Goal: Task Accomplishment & Management: Complete application form

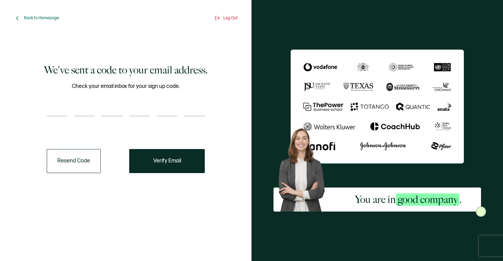
click at [59, 114] on input "number" at bounding box center [57, 110] width 21 height 14
type input "1"
type input "8"
type input "2"
type input "9"
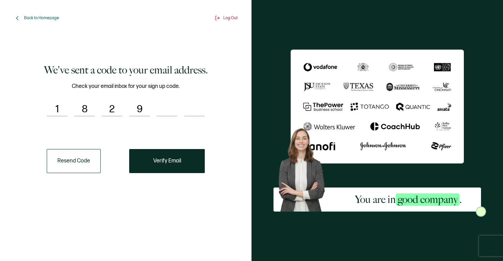
type input "8"
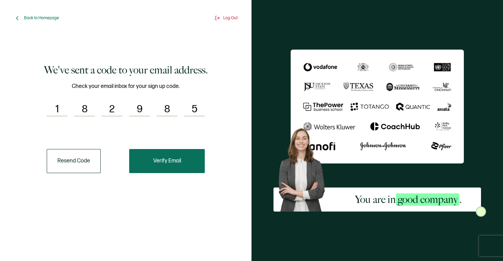
type input "5"
click at [185, 161] on button "Verify Email" at bounding box center [167, 161] width 76 height 24
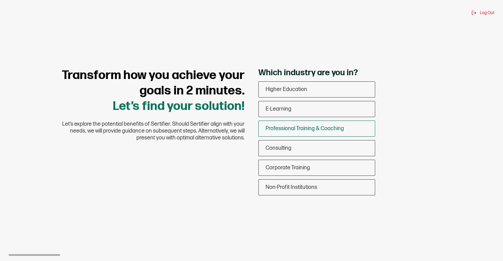
click at [297, 126] on span "Professional Training & Coaching" at bounding box center [305, 128] width 78 height 7
click at [0, 0] on input "Professional Training & Coaching" at bounding box center [0, 0] width 0 height 0
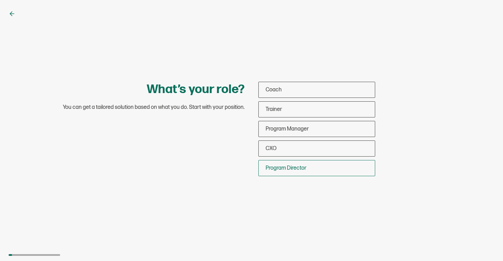
click at [277, 170] on span "Program Director" at bounding box center [286, 168] width 41 height 7
click at [0, 0] on input "Program Director" at bounding box center [0, 0] width 0 height 0
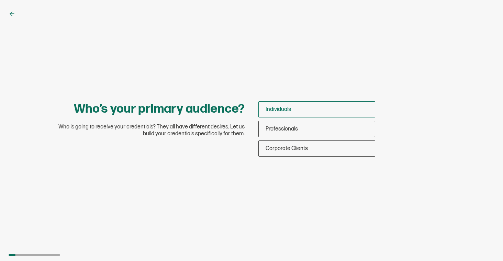
click at [284, 107] on span "Individuals" at bounding box center [278, 109] width 25 height 7
click at [0, 0] on input "Individuals" at bounding box center [0, 0] width 0 height 0
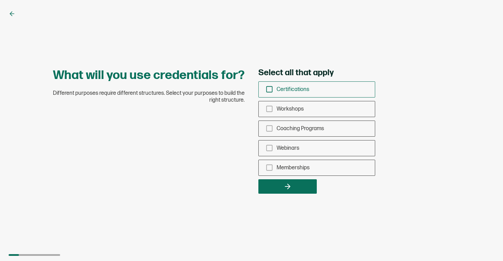
click at [302, 89] on span "Certifications" at bounding box center [293, 89] width 33 height 7
click at [0, 0] on input "Certifications" at bounding box center [0, 0] width 0 height 0
click at [308, 181] on button "button" at bounding box center [287, 186] width 58 height 14
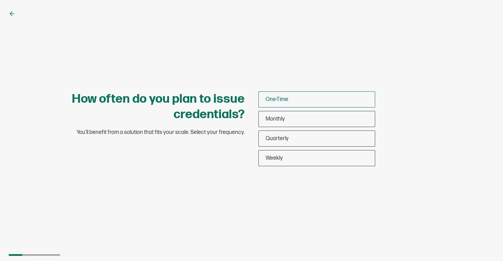
click at [289, 100] on div "One-Time" at bounding box center [317, 99] width 116 height 16
click at [0, 0] on input "One-Time" at bounding box center [0, 0] width 0 height 0
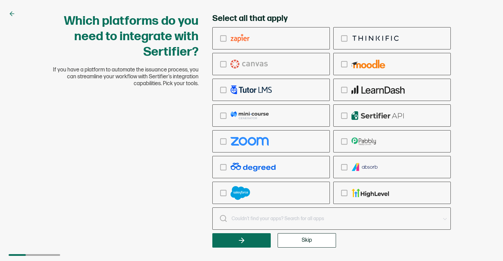
click at [284, 240] on button "Skip" at bounding box center [307, 240] width 58 height 14
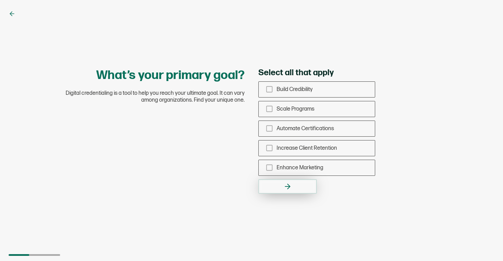
click at [290, 183] on icon "button" at bounding box center [288, 187] width 8 height 8
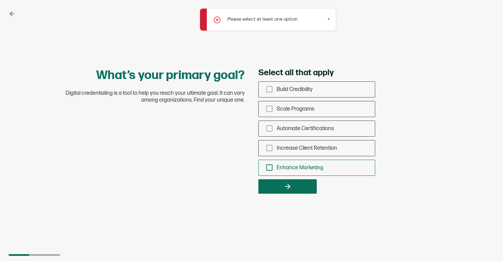
click at [312, 165] on span "Enhance Marketing" at bounding box center [300, 168] width 47 height 7
click at [0, 0] on input "Enhance Marketing" at bounding box center [0, 0] width 0 height 0
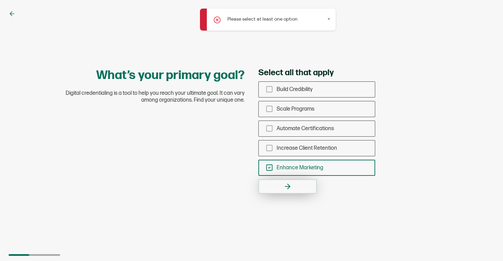
click at [301, 189] on button "button" at bounding box center [287, 186] width 58 height 14
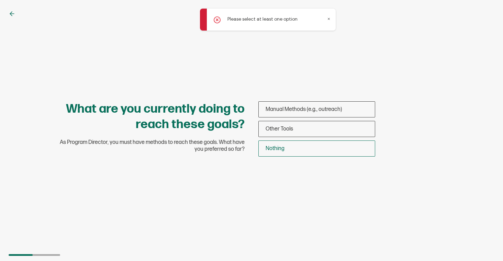
click at [312, 145] on div "Nothing" at bounding box center [317, 149] width 116 height 16
click at [0, 0] on input "Nothing" at bounding box center [0, 0] width 0 height 0
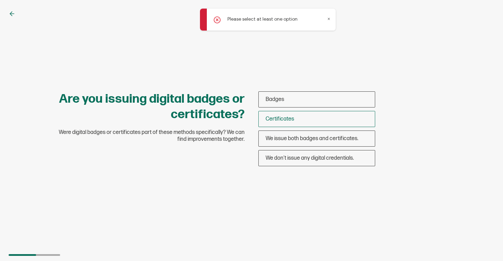
click at [311, 115] on div "Certificates" at bounding box center [317, 119] width 116 height 16
click at [0, 0] on input "Certificates" at bounding box center [0, 0] width 0 height 0
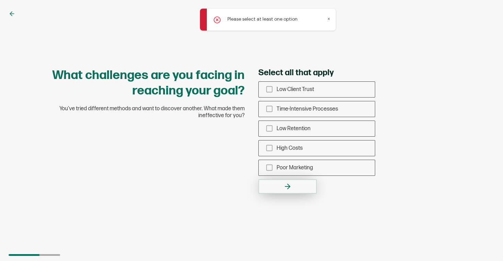
click at [295, 181] on button "button" at bounding box center [287, 186] width 58 height 14
click at [319, 112] on span "Time-Intensive Processes" at bounding box center [308, 109] width 62 height 7
click at [0, 0] on input "Time-Intensive Processes" at bounding box center [0, 0] width 0 height 0
click at [290, 190] on icon "button" at bounding box center [288, 187] width 8 height 8
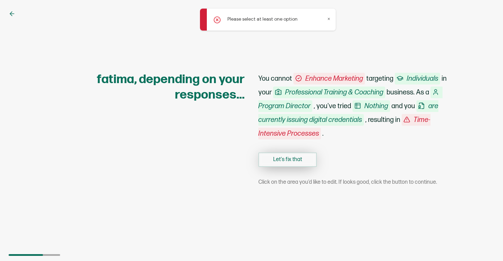
click at [301, 163] on button "Let's fix that" at bounding box center [287, 160] width 58 height 14
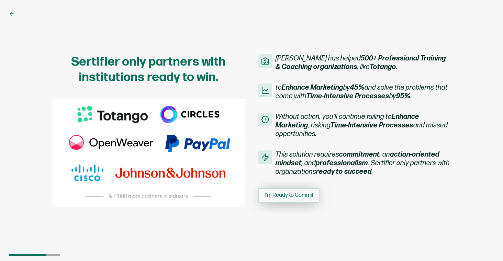
click at [296, 193] on span "I'm Ready to Commit" at bounding box center [289, 195] width 49 height 5
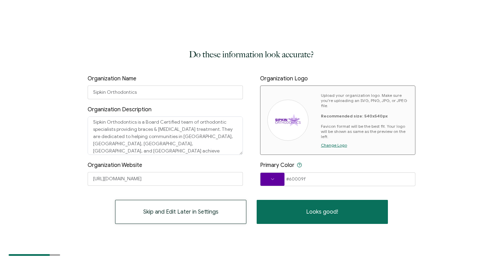
click at [219, 214] on button "Skip and Edit Later in Settings" at bounding box center [180, 212] width 131 height 24
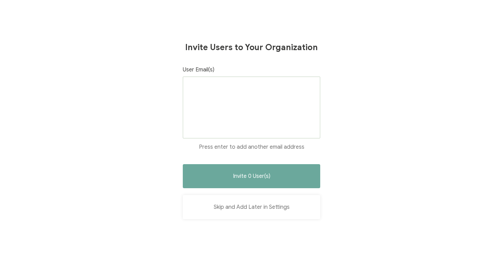
click at [238, 211] on button "Skip and Add Later in Settings" at bounding box center [251, 207] width 137 height 24
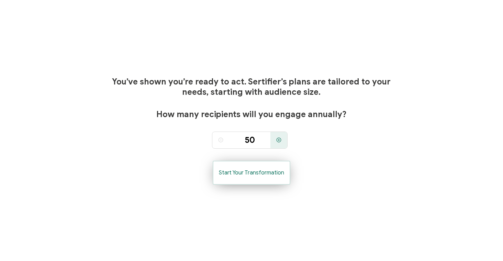
click at [265, 182] on button "Start Your Transformation" at bounding box center [252, 173] width 78 height 24
